Goal: Navigation & Orientation: Find specific page/section

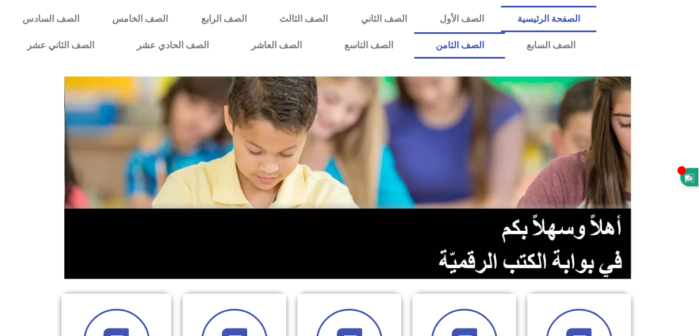
drag, startPoint x: 0, startPoint y: 0, endPoint x: 44, endPoint y: 27, distance: 51.4
click at [414, 32] on link "الصف الثامن" at bounding box center [459, 45] width 91 height 26
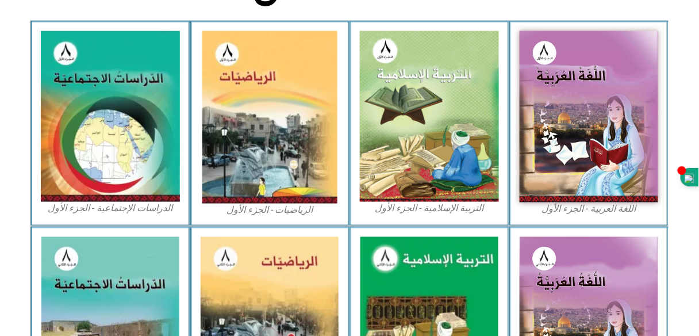
scroll to position [333, 0]
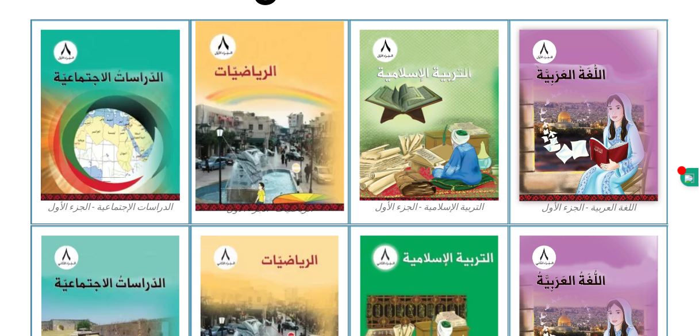
click at [259, 113] on img at bounding box center [269, 116] width 149 height 190
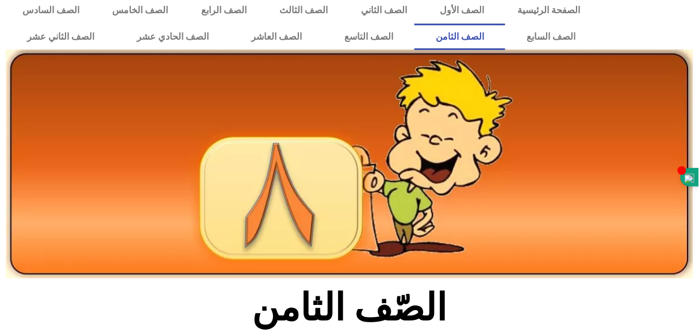
scroll to position [0, 0]
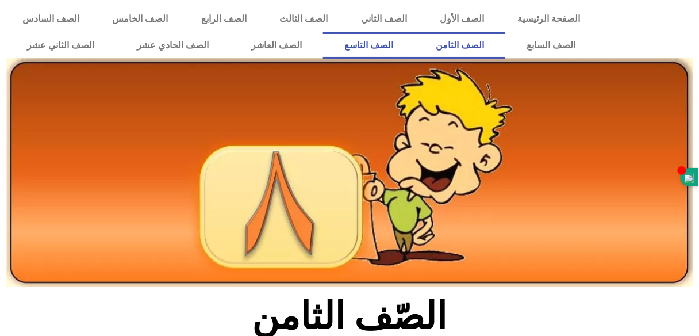
click at [414, 41] on link "الصف التاسع" at bounding box center [368, 45] width 91 height 26
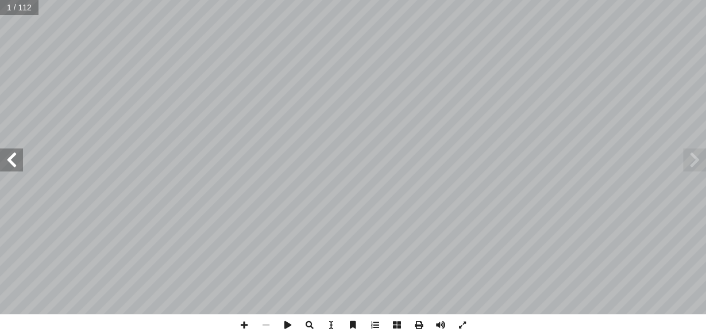
click at [11, 151] on span at bounding box center [11, 159] width 23 height 23
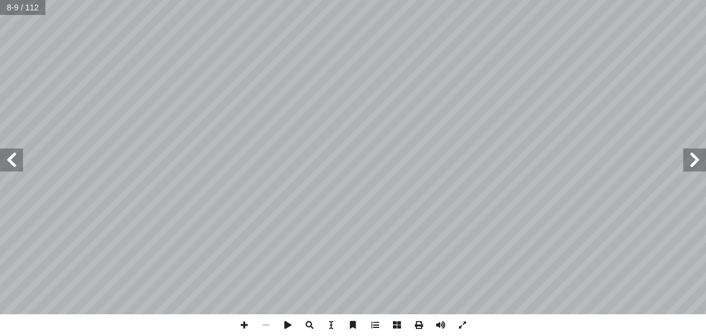
click at [692, 155] on span at bounding box center [694, 159] width 23 height 23
click at [16, 154] on span at bounding box center [11, 159] width 23 height 23
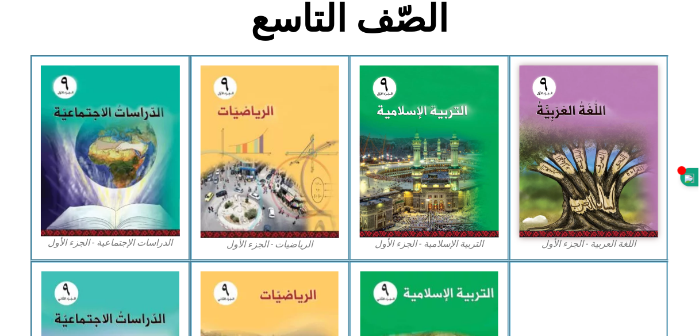
scroll to position [272, 0]
